Goal: Find specific page/section: Find specific page/section

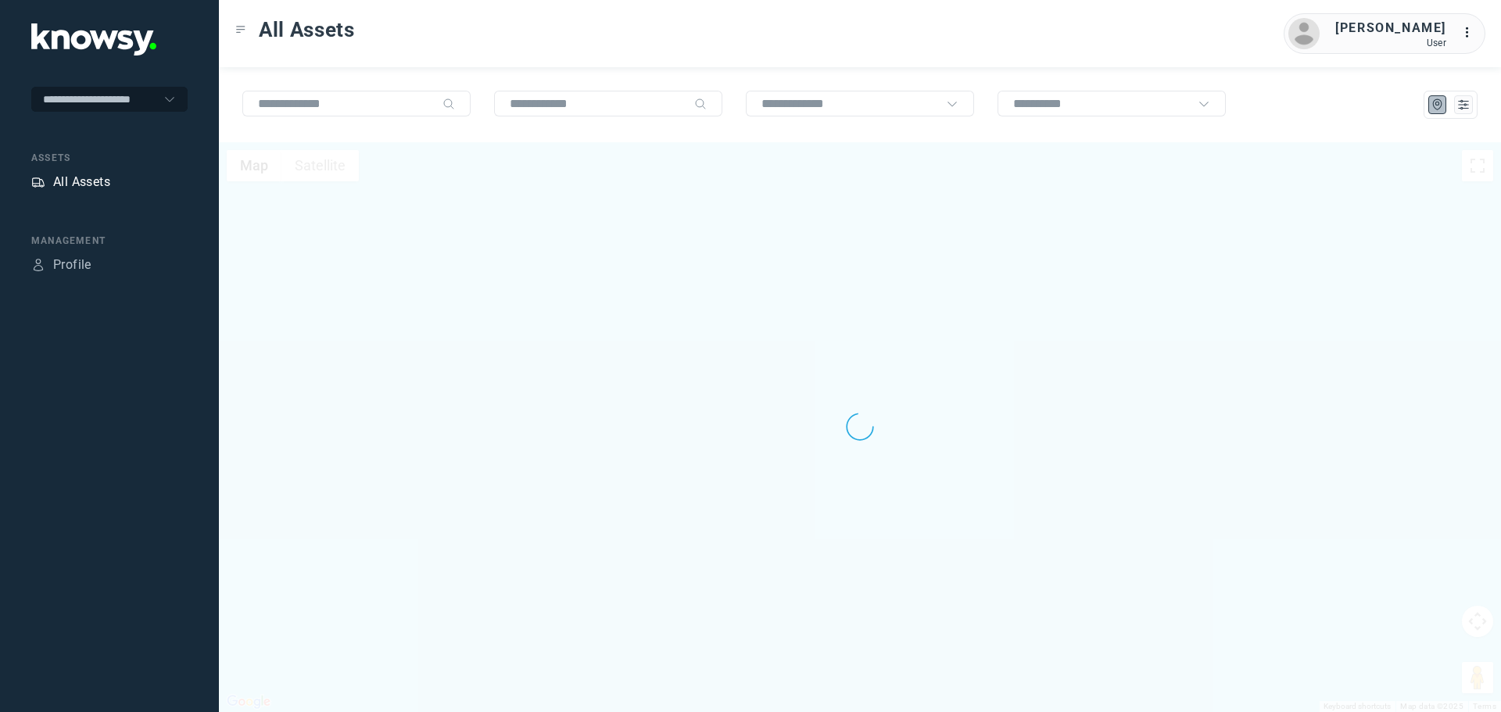
click at [87, 185] on div "All Assets" at bounding box center [81, 182] width 57 height 19
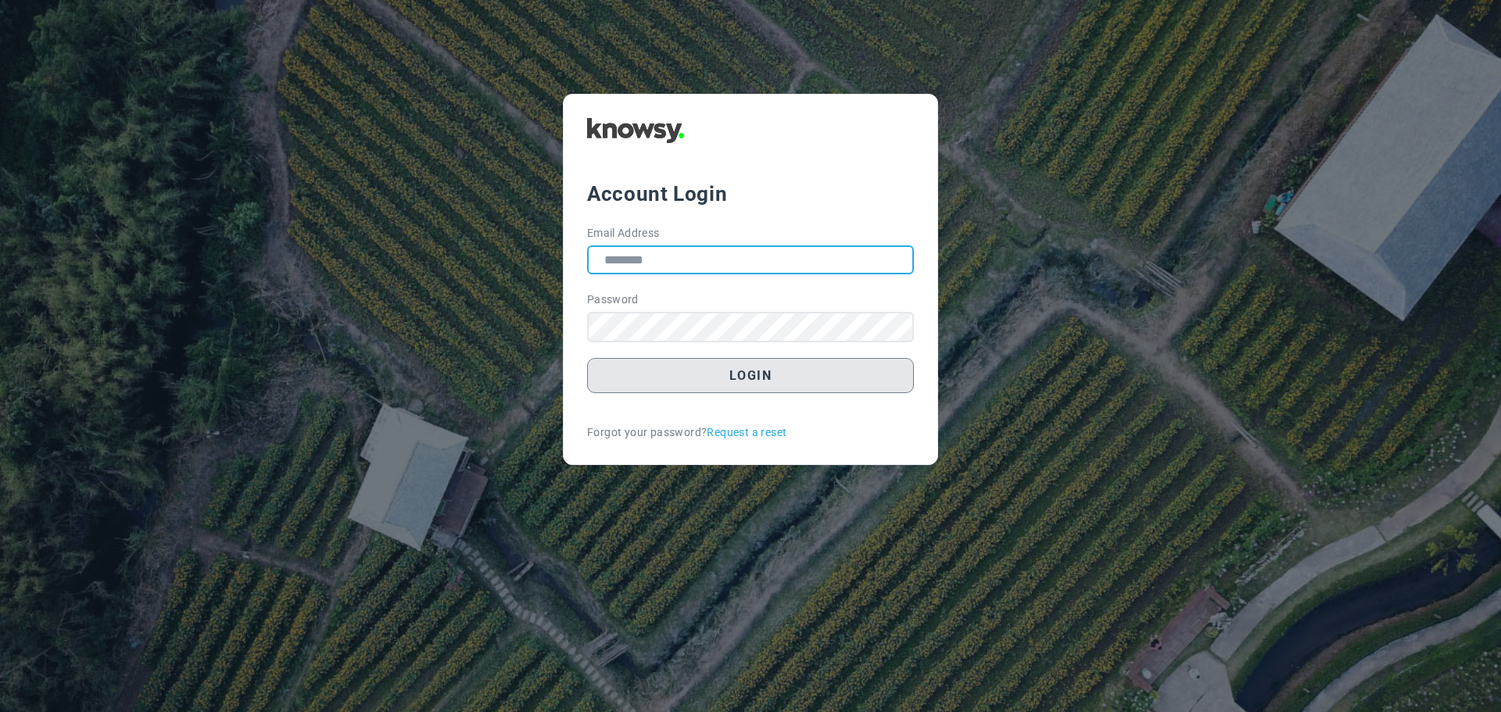
type input "**********"
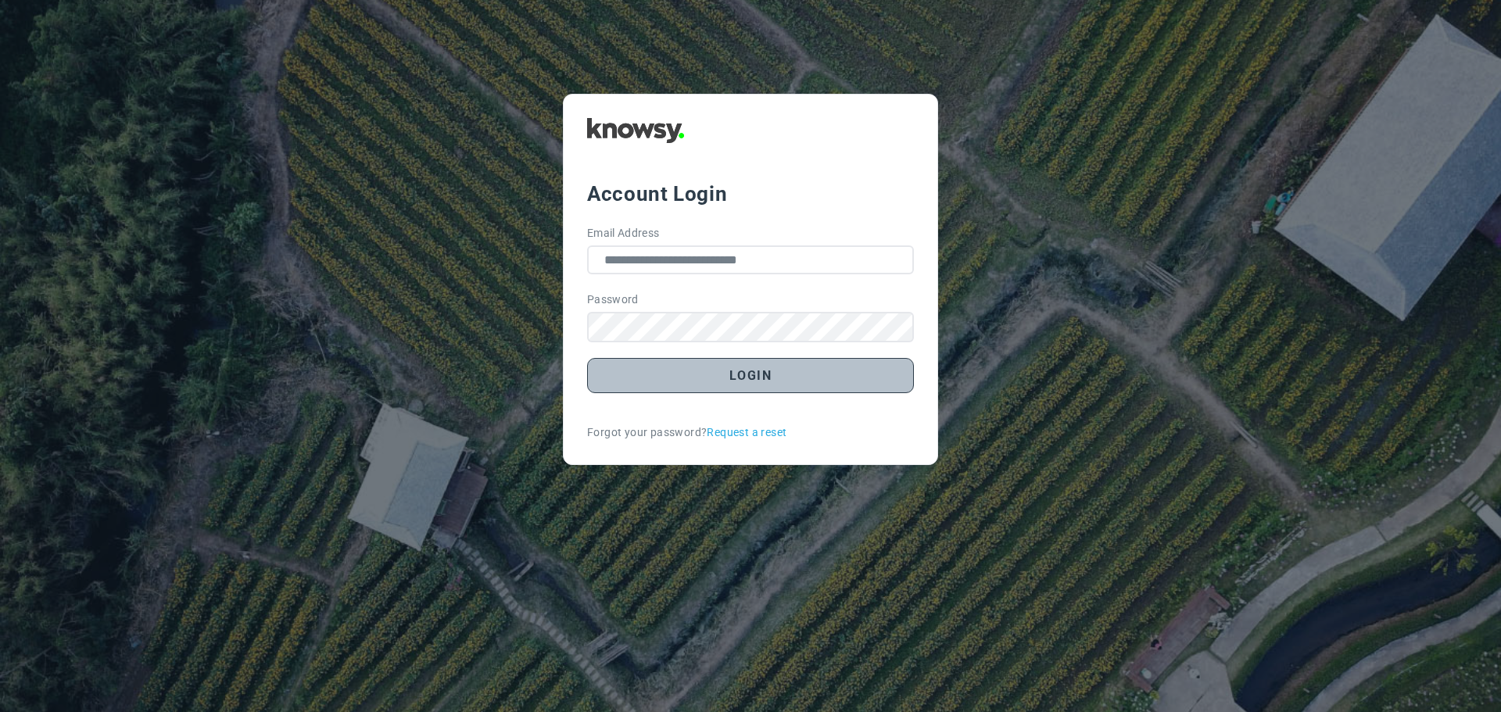
click at [764, 371] on button "Login" at bounding box center [750, 375] width 327 height 35
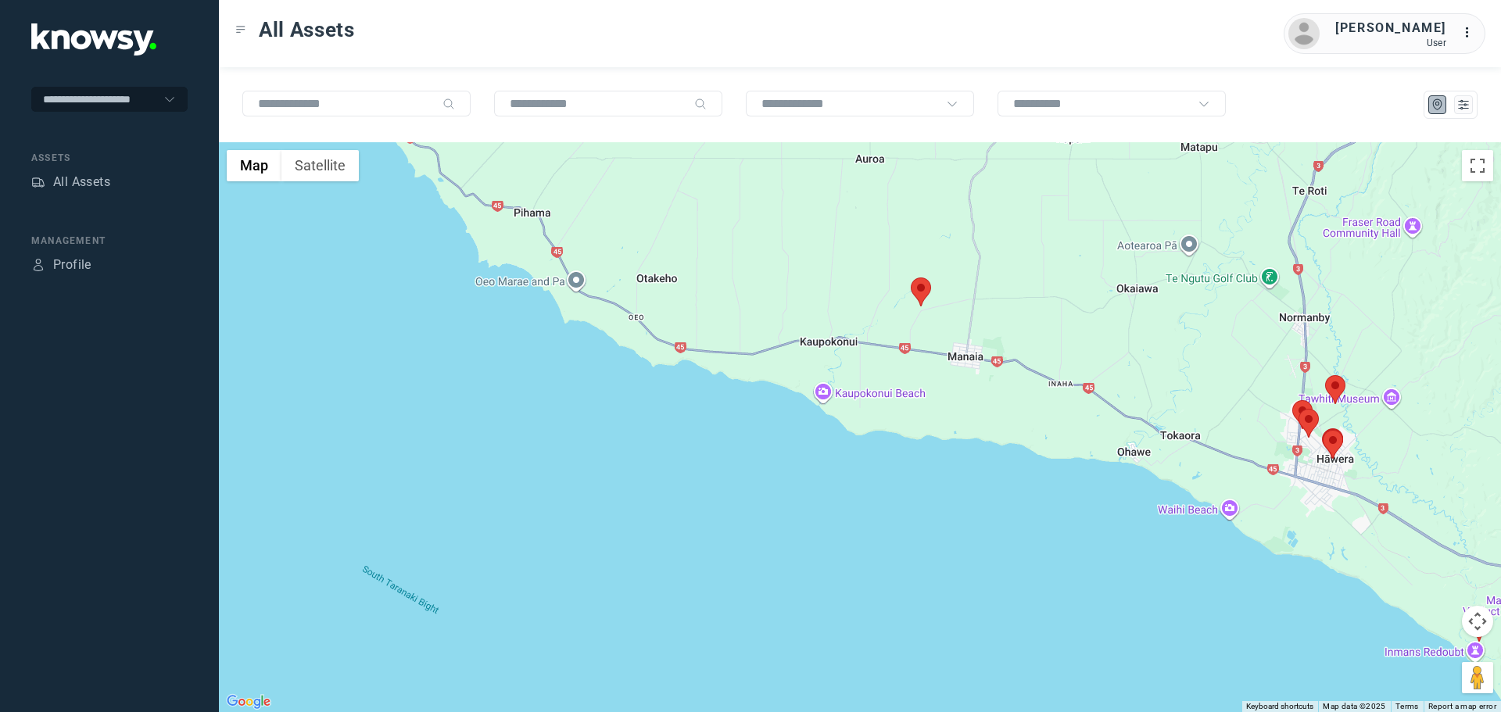
click at [911, 278] on area at bounding box center [911, 278] width 0 height 0
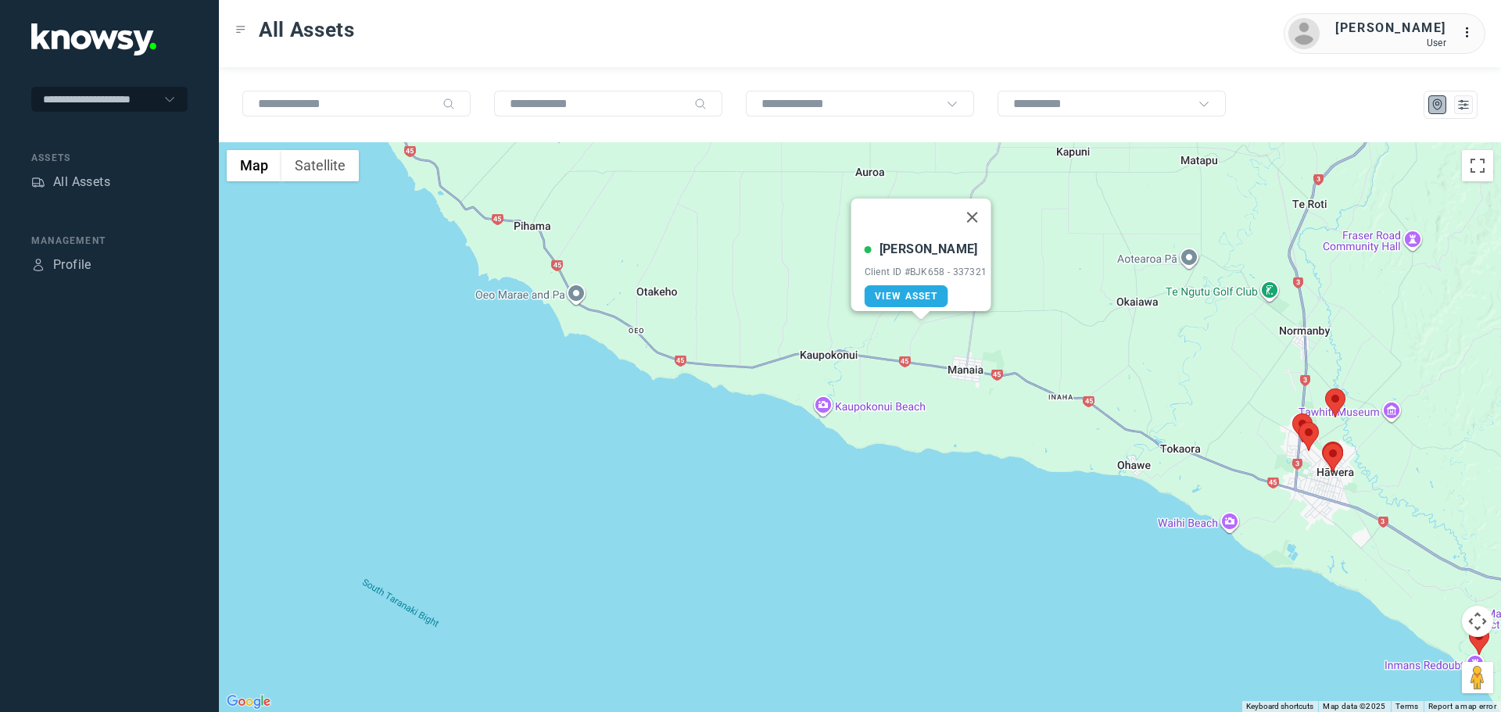
click at [920, 267] on div "Client ID #BJK658 - 337321" at bounding box center [926, 272] width 123 height 11
click at [922, 291] on span "View Asset" at bounding box center [906, 296] width 63 height 11
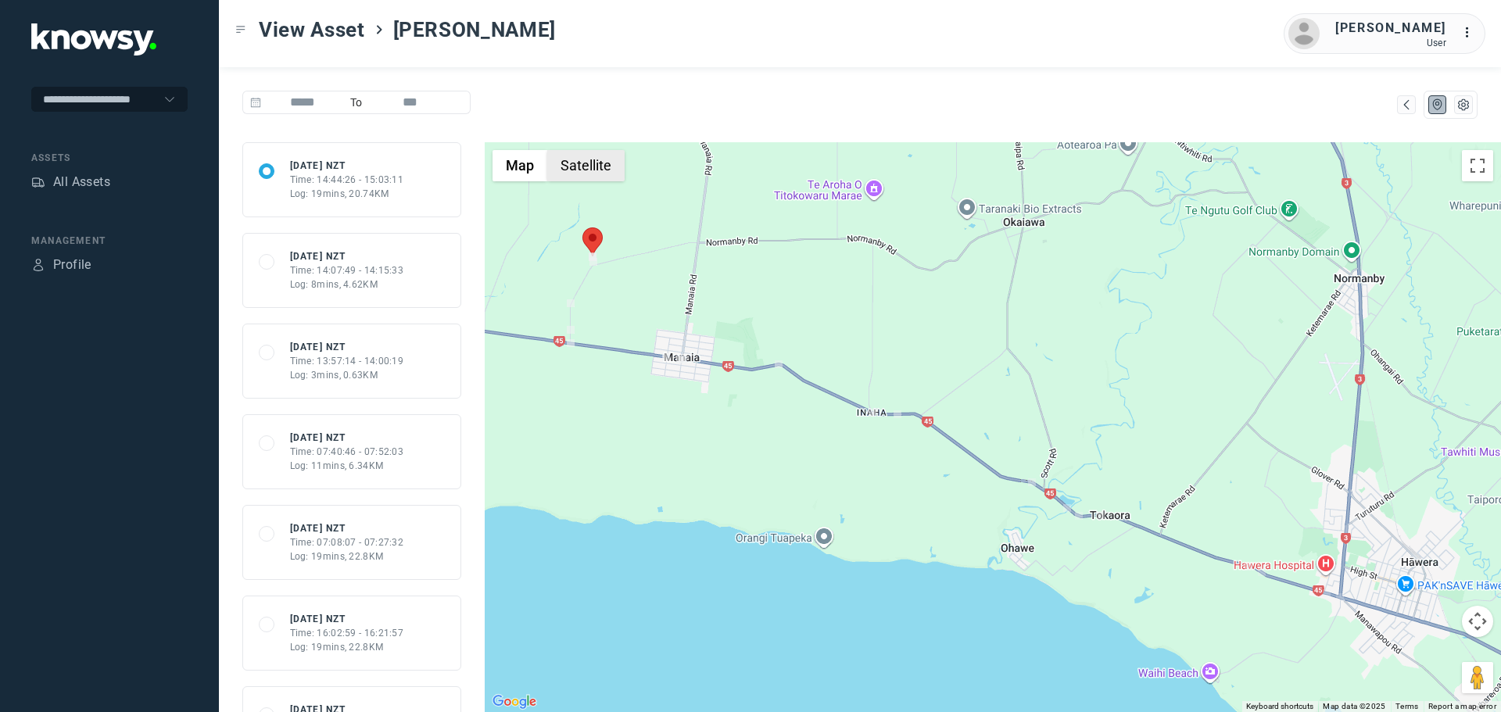
click at [597, 164] on button "Satellite" at bounding box center [585, 165] width 77 height 31
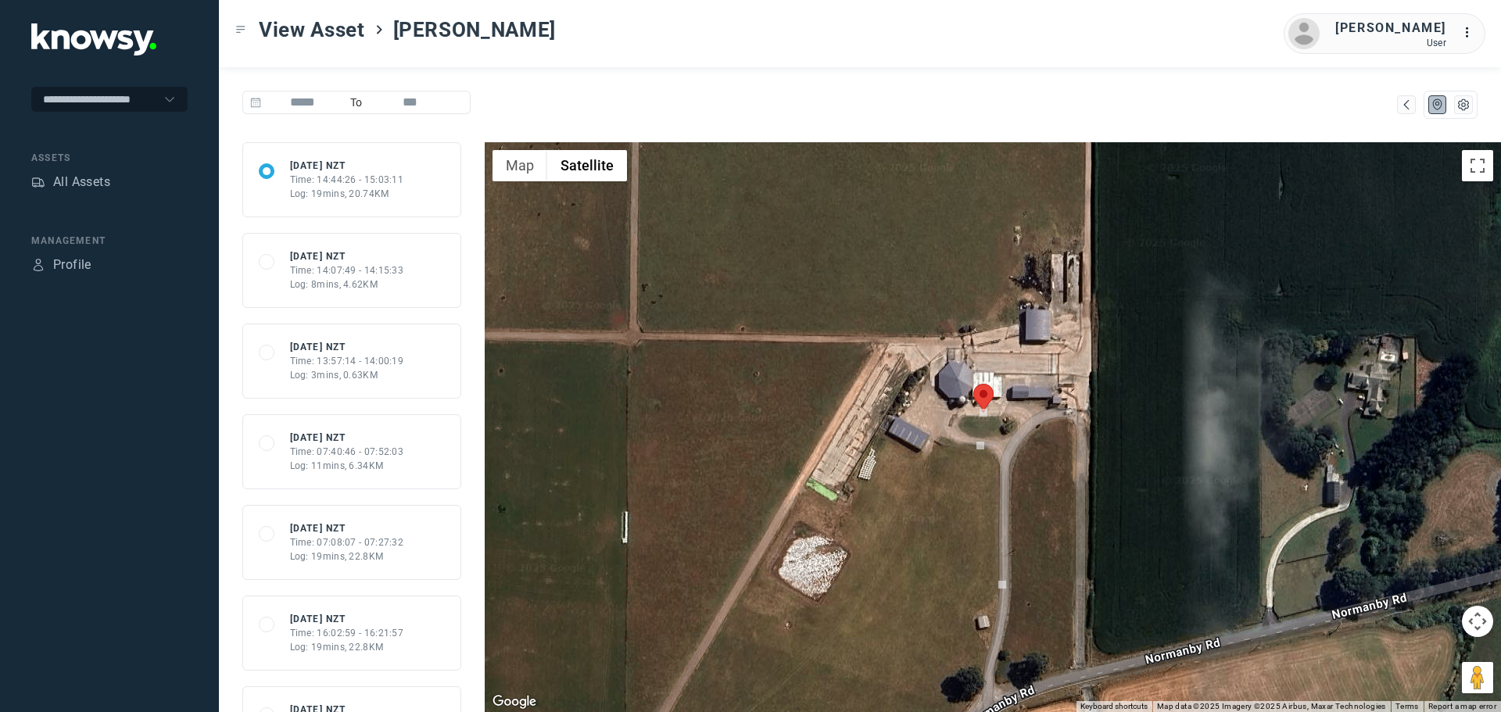
drag, startPoint x: 861, startPoint y: 421, endPoint x: 867, endPoint y: 408, distance: 14.7
click at [867, 408] on div at bounding box center [993, 427] width 1017 height 570
click at [70, 176] on div "All Assets" at bounding box center [81, 182] width 57 height 19
